Goal: Task Accomplishment & Management: Use online tool/utility

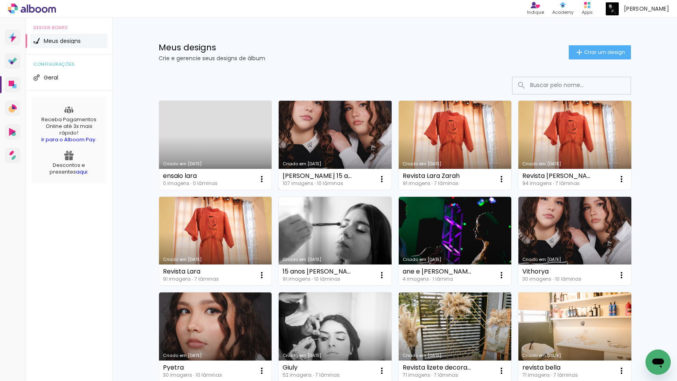
click at [334, 147] on link "Criado em [DATE]" at bounding box center [335, 145] width 113 height 89
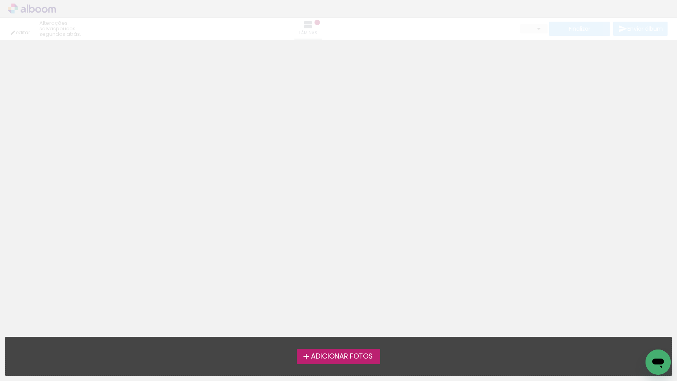
type input "0"
